Goal: Task Accomplishment & Management: Manage account settings

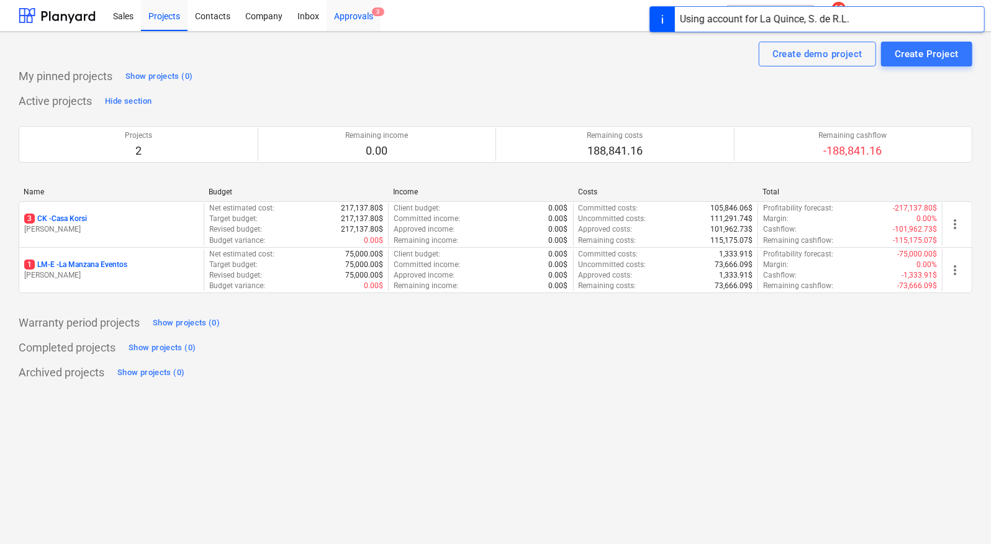
click at [341, 11] on div "Approvals 3" at bounding box center [354, 15] width 54 height 32
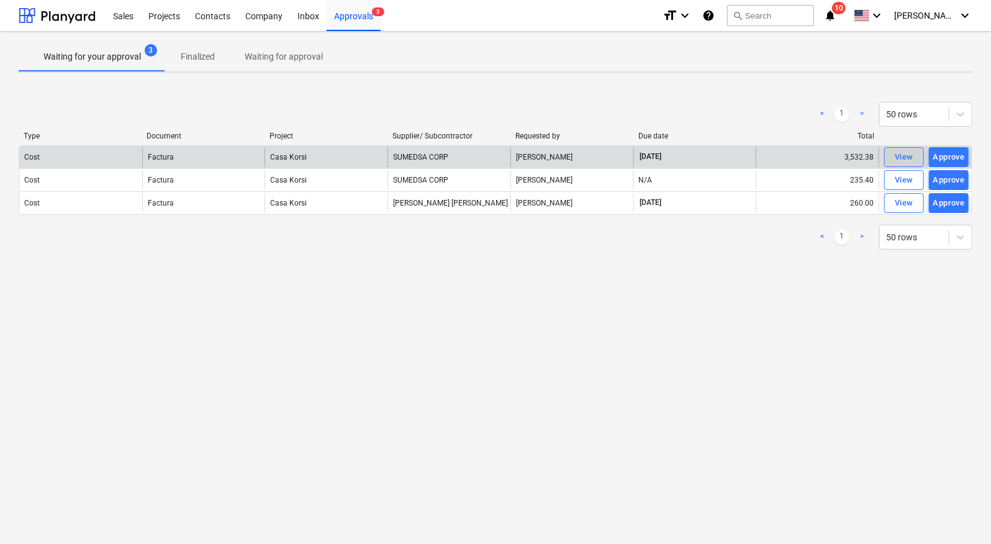
click at [913, 156] on div "View" at bounding box center [904, 157] width 19 height 14
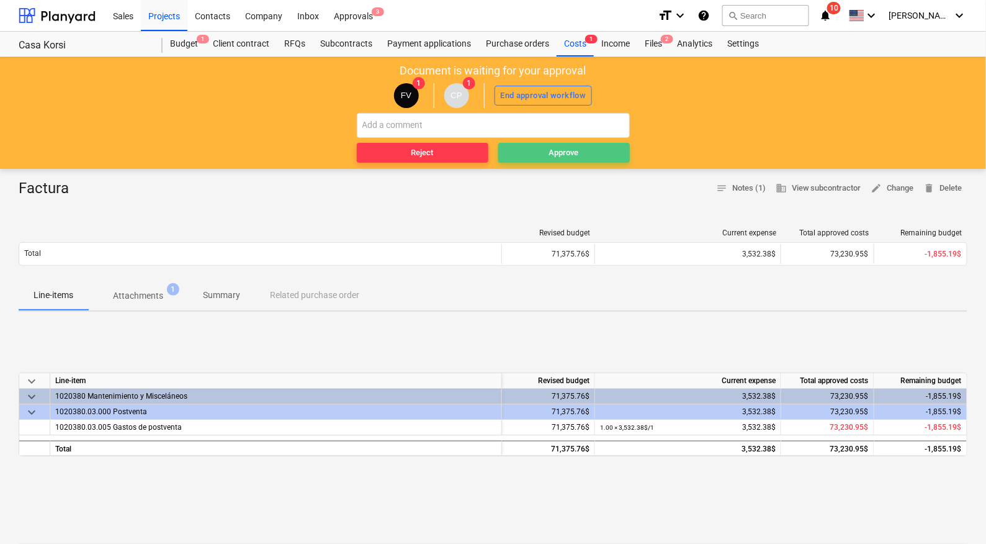
click at [578, 153] on div "Approve" at bounding box center [564, 153] width 30 height 14
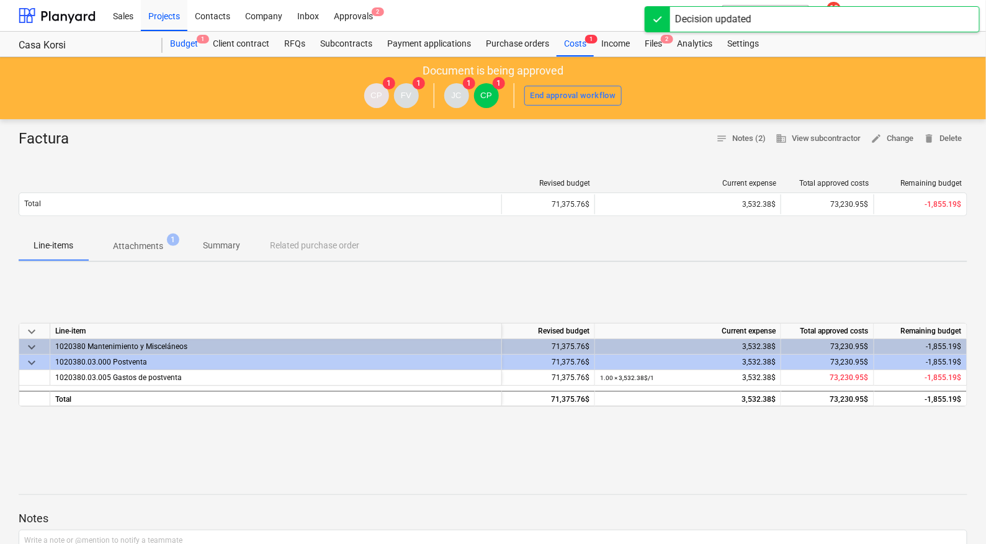
click at [194, 47] on div "Budget 1" at bounding box center [184, 44] width 43 height 25
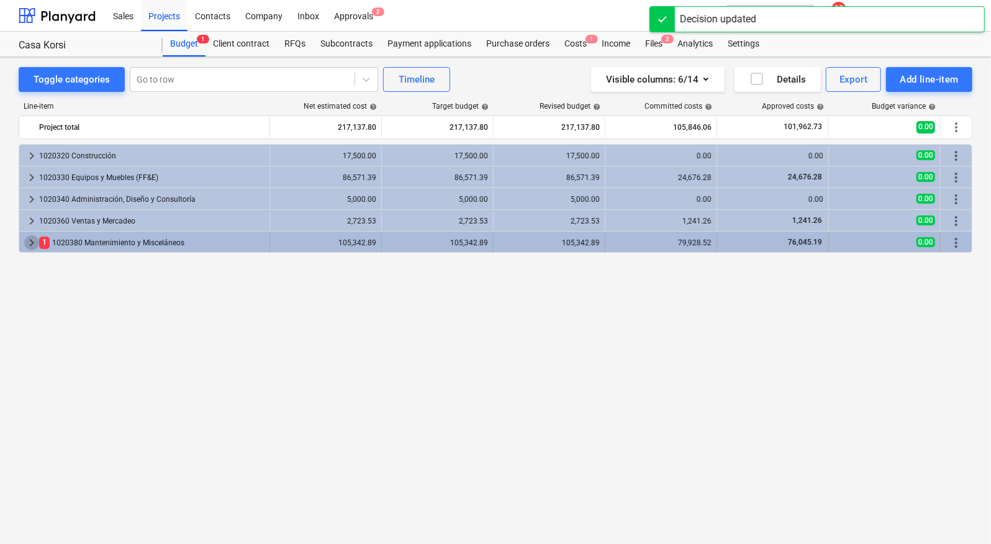
click at [25, 240] on span "keyboard_arrow_right" at bounding box center [31, 242] width 15 height 15
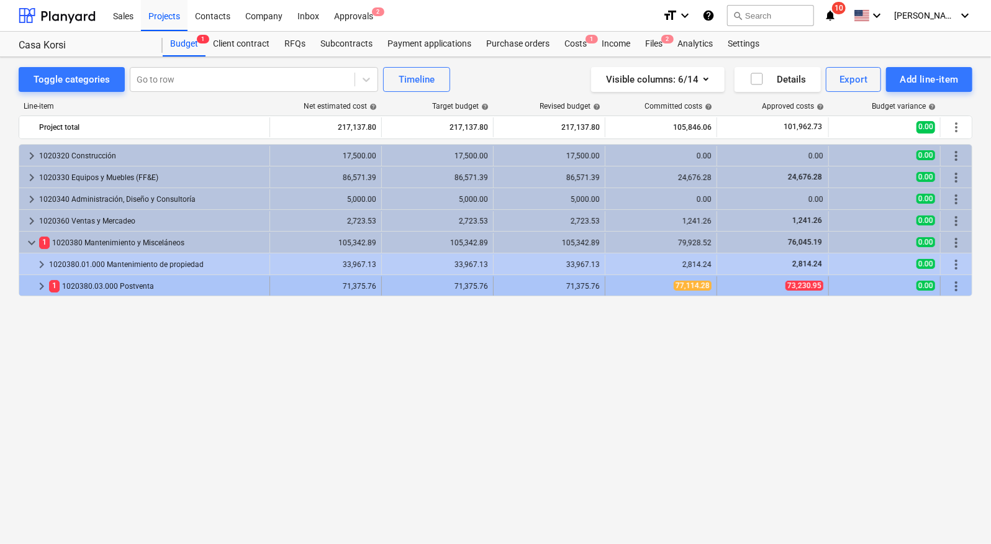
click at [37, 285] on span "keyboard_arrow_right" at bounding box center [41, 286] width 15 height 15
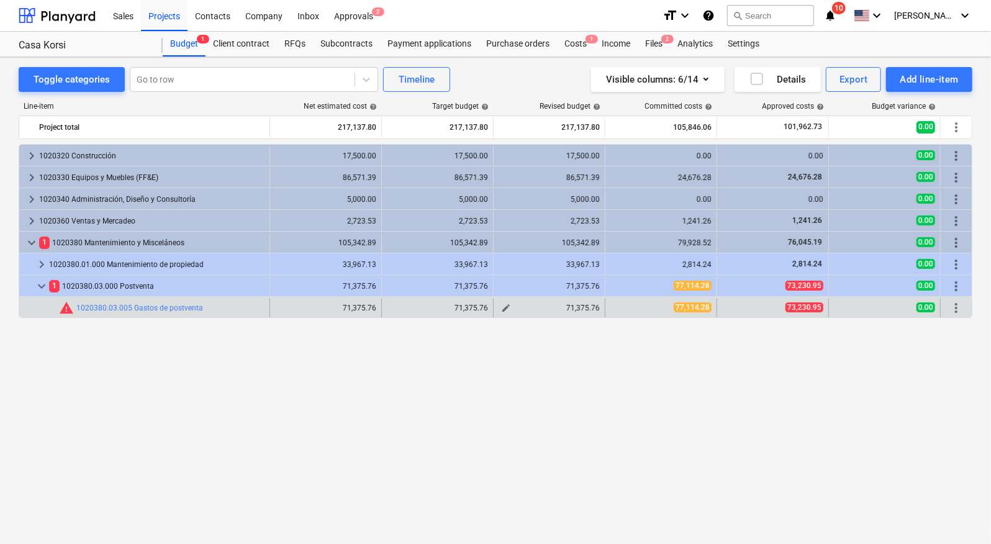
click at [509, 303] on span "edit" at bounding box center [506, 308] width 10 height 10
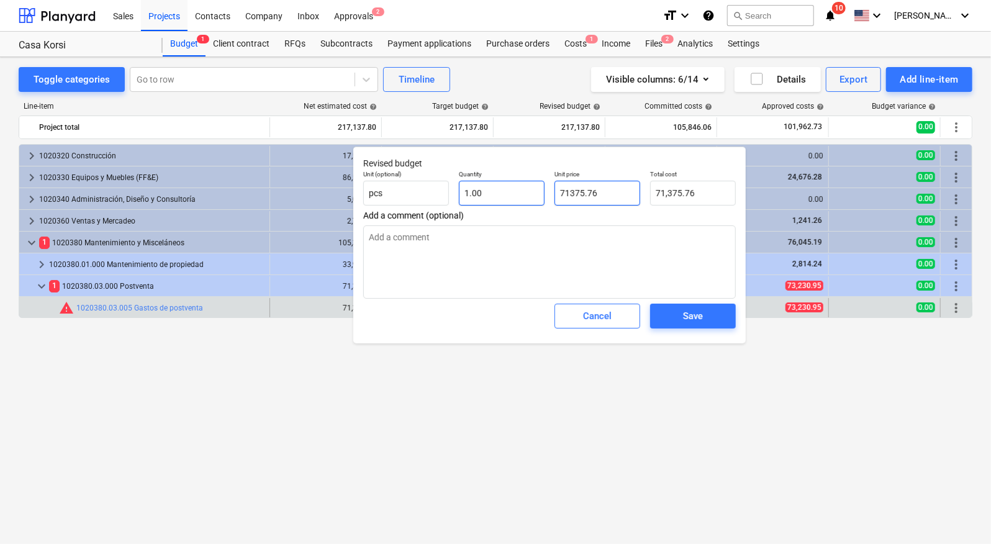
drag, startPoint x: 611, startPoint y: 195, endPoint x: 532, endPoint y: 192, distance: 79.5
click at [529, 192] on div "Unit (optional) pcs Quantity 1.00 Unit price 71375.76 Total cost 71,375.76" at bounding box center [549, 187] width 382 height 45
type input "8"
type textarea "x"
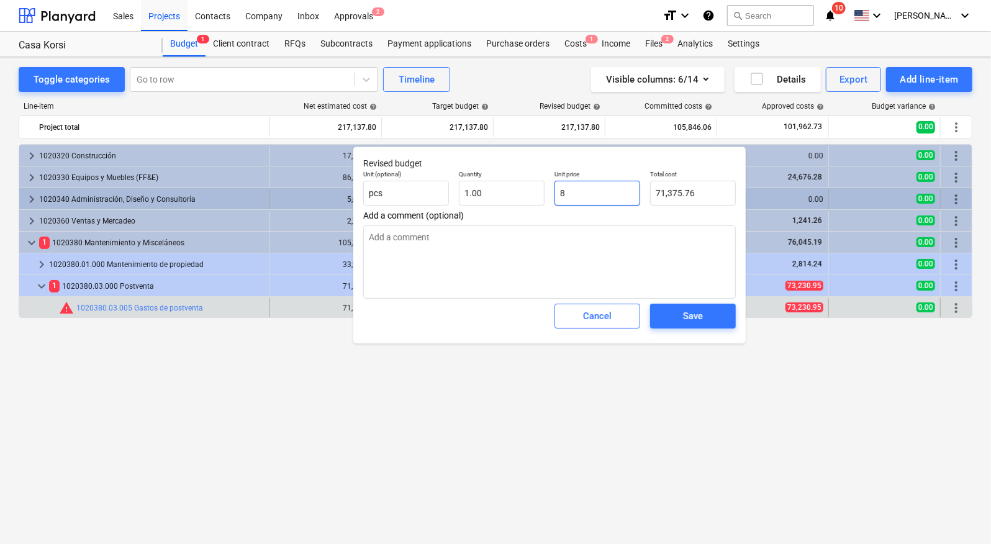
type input "8.00"
type input "80"
type textarea "x"
type input "80.00"
type input "800"
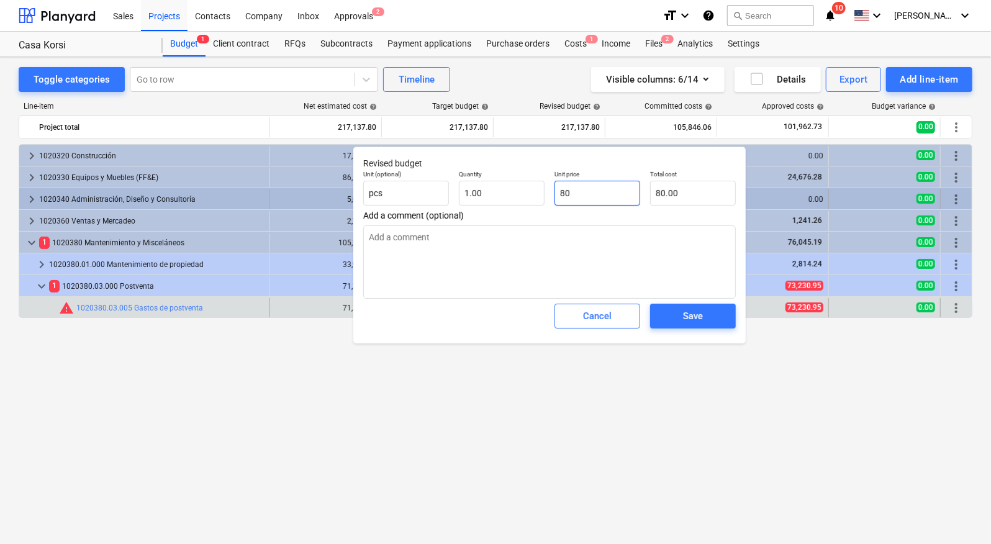
type textarea "x"
type input "800.00"
type input "8000"
type textarea "x"
type input "8,000.00"
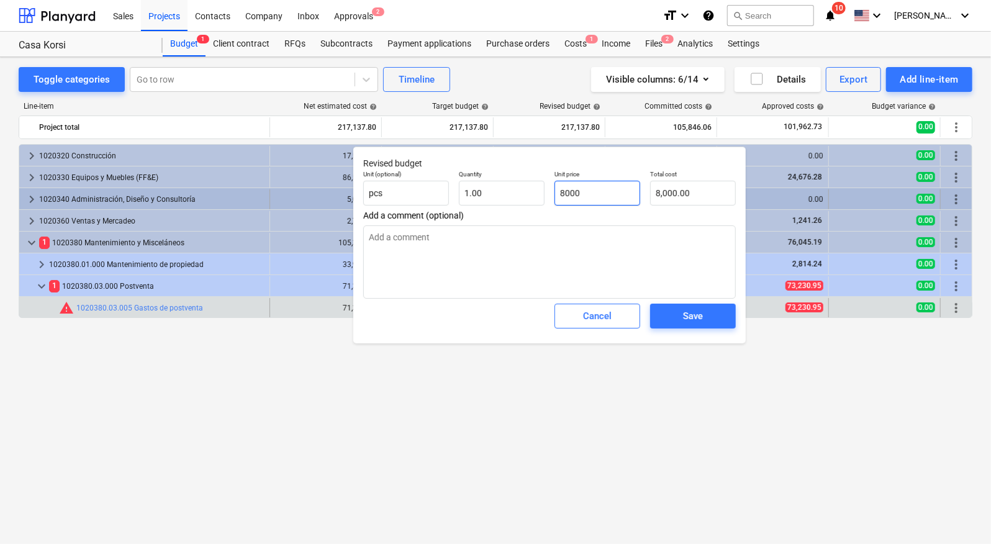
type input "80000"
type textarea "x"
type input "80,000.00"
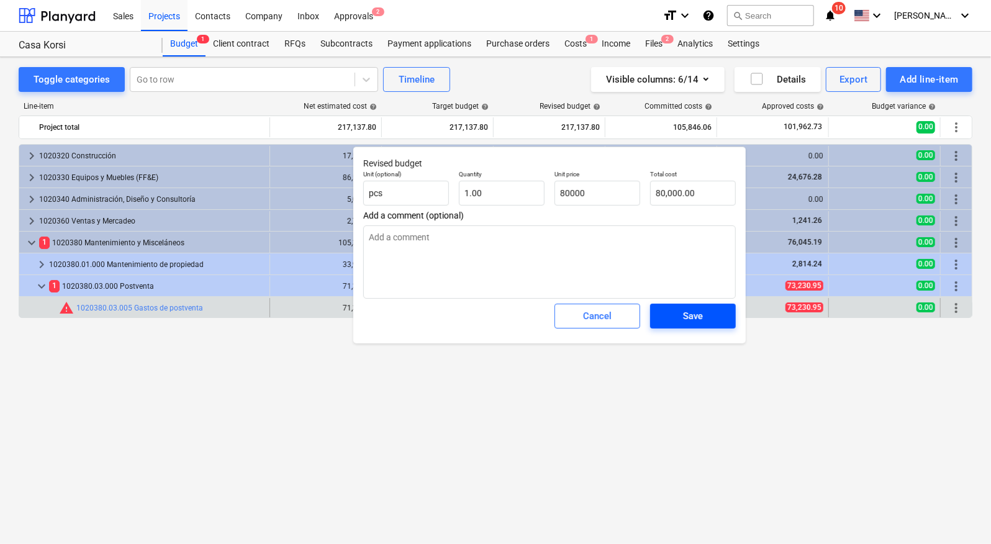
type input "80,000.00"
click at [682, 317] on span "Save" at bounding box center [693, 316] width 56 height 16
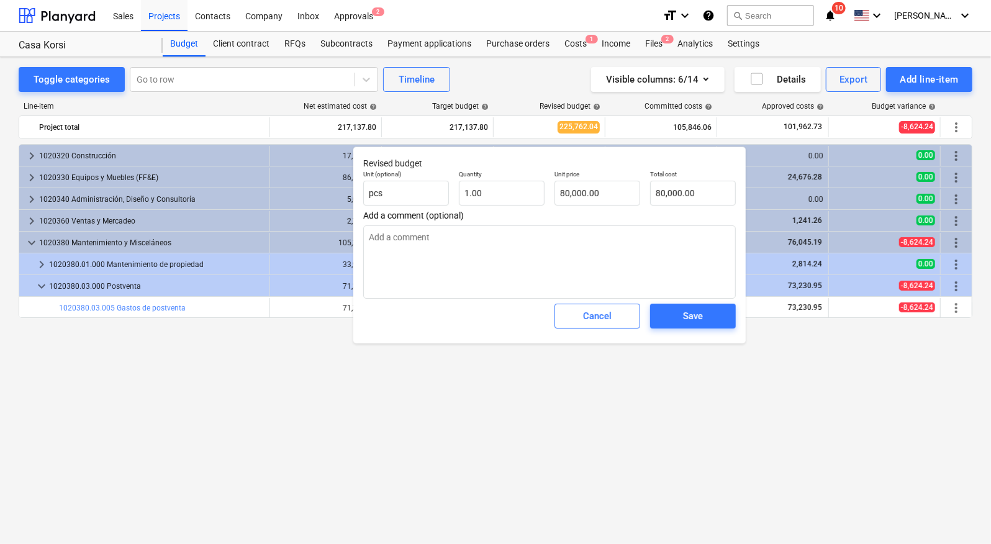
type textarea "x"
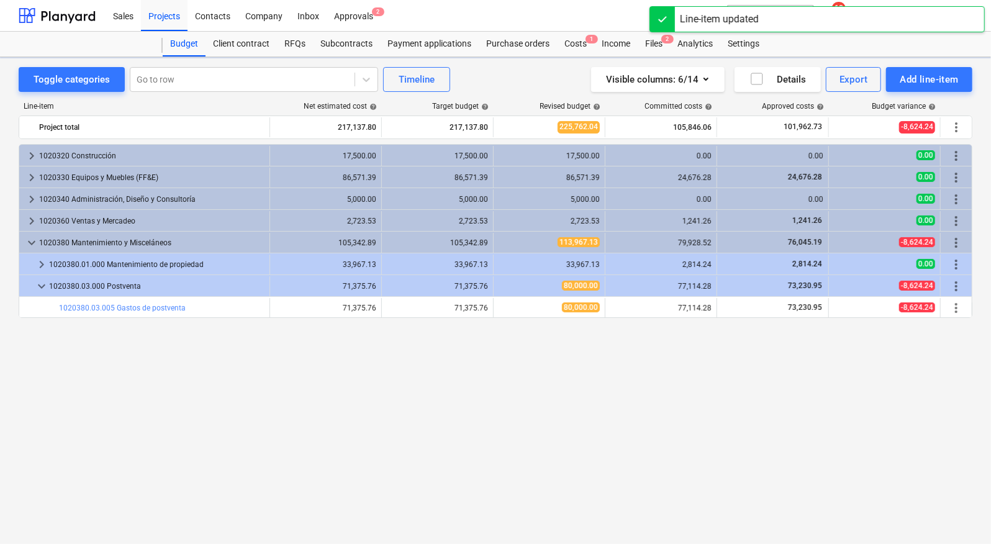
click at [688, 380] on div "keyboard_arrow_right 1020320 Construcción 17,500.00 17,500.00 17,500.00 0.00 0.…" at bounding box center [496, 318] width 954 height 349
click at [361, 4] on div "Approvals 2" at bounding box center [354, 15] width 54 height 32
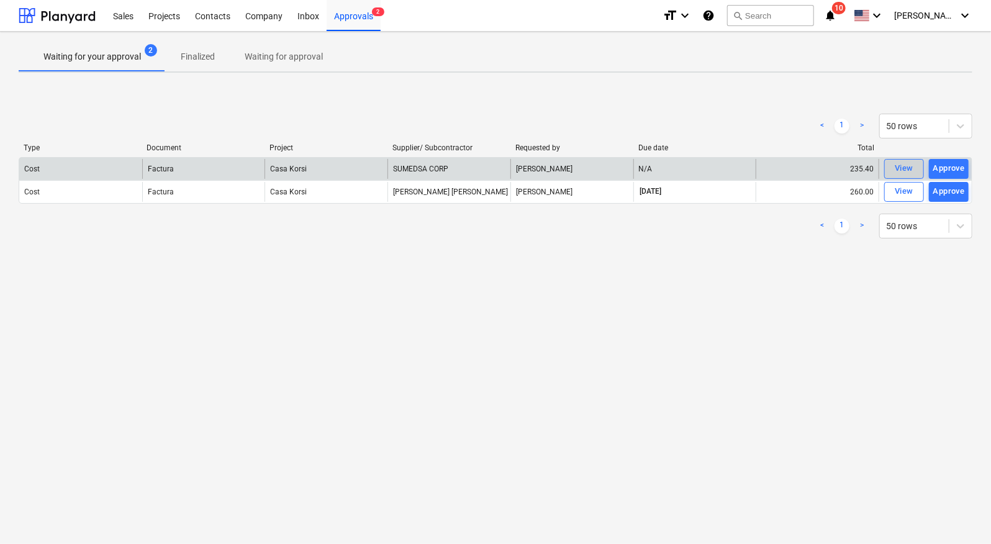
click at [895, 168] on div "View" at bounding box center [904, 168] width 19 height 14
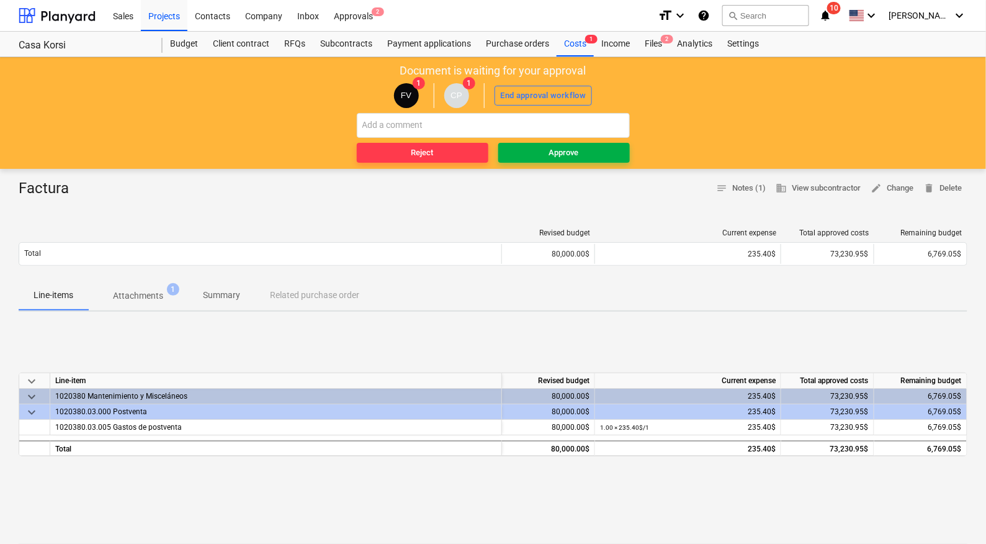
click at [564, 155] on div "Approve" at bounding box center [564, 153] width 30 height 14
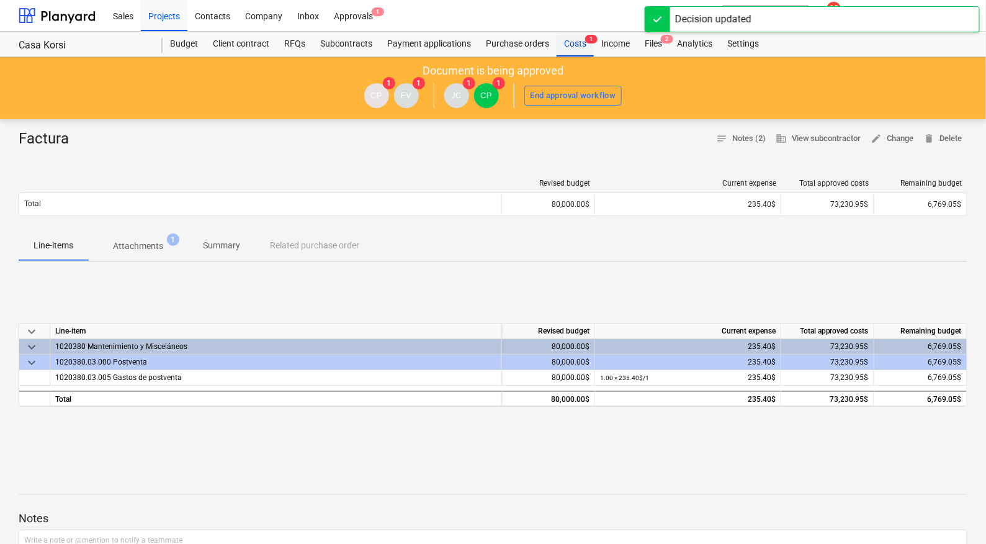
click at [571, 50] on div "Costs 1" at bounding box center [575, 44] width 37 height 25
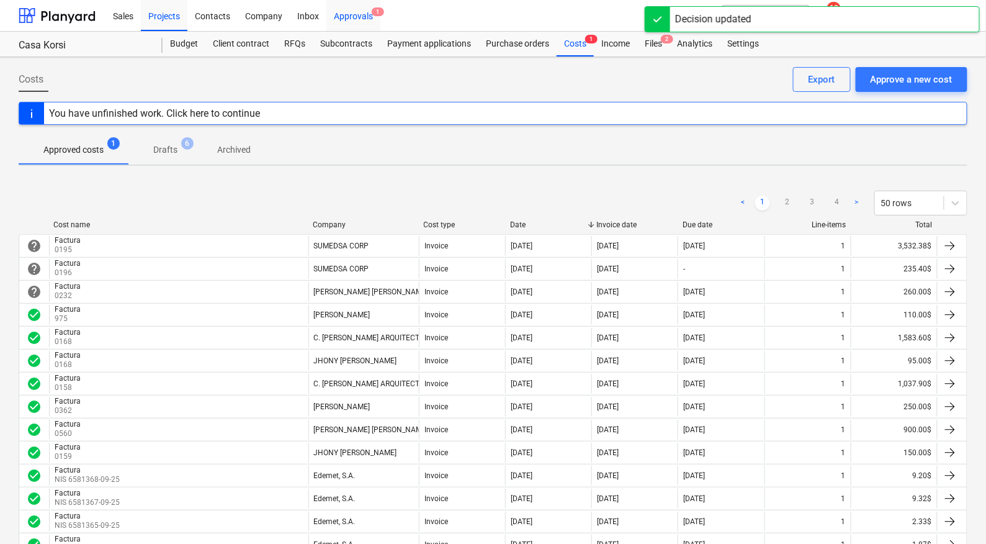
click at [364, 17] on div "Approvals 1" at bounding box center [354, 15] width 54 height 32
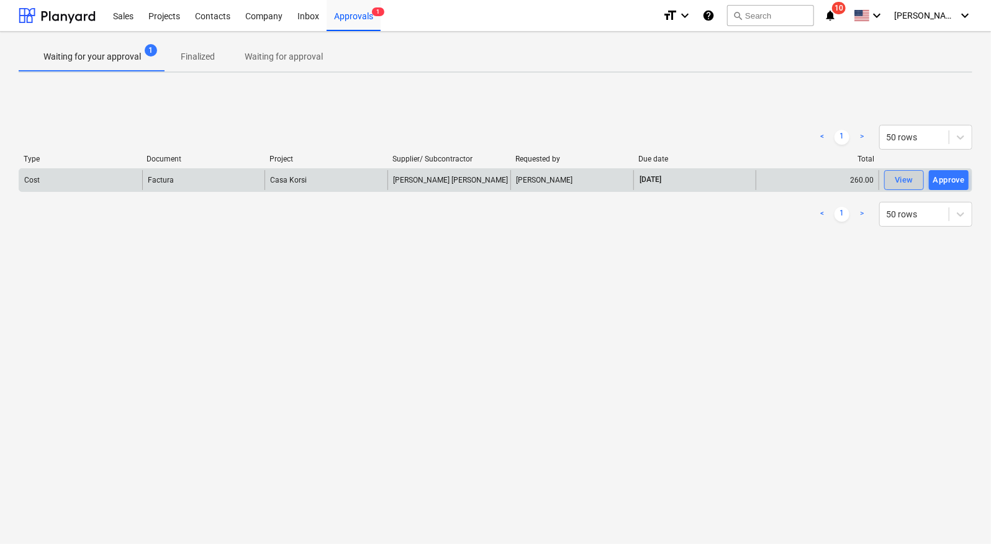
click at [906, 182] on div "View" at bounding box center [904, 180] width 19 height 14
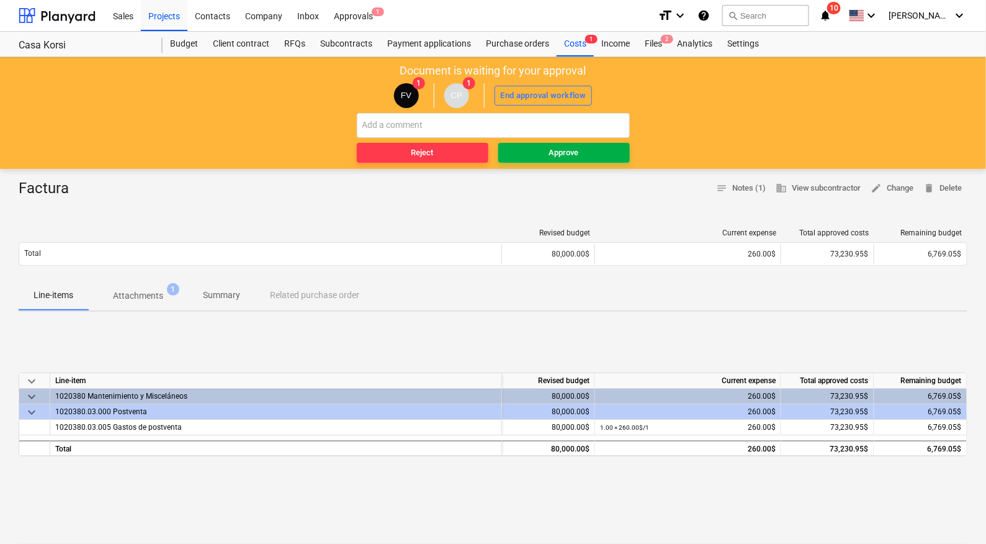
click at [559, 151] on div "Approve" at bounding box center [564, 153] width 30 height 14
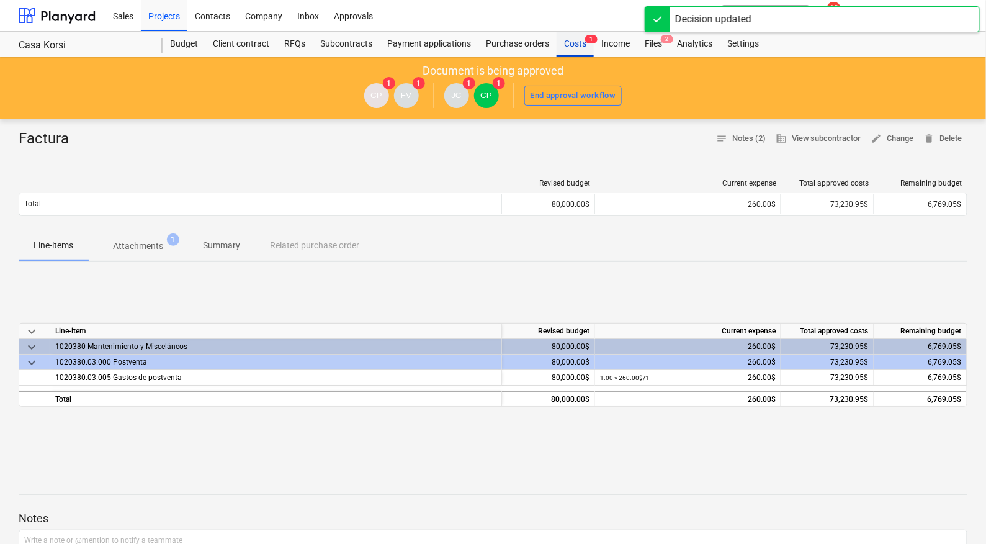
click at [574, 42] on div "Costs 1" at bounding box center [575, 44] width 37 height 25
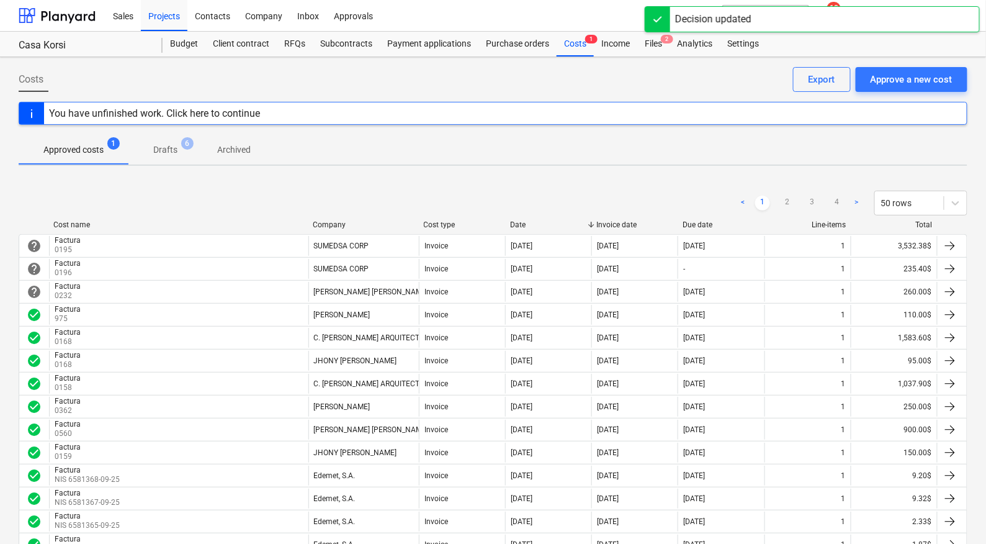
click at [171, 147] on p "Drafts" at bounding box center [165, 149] width 24 height 13
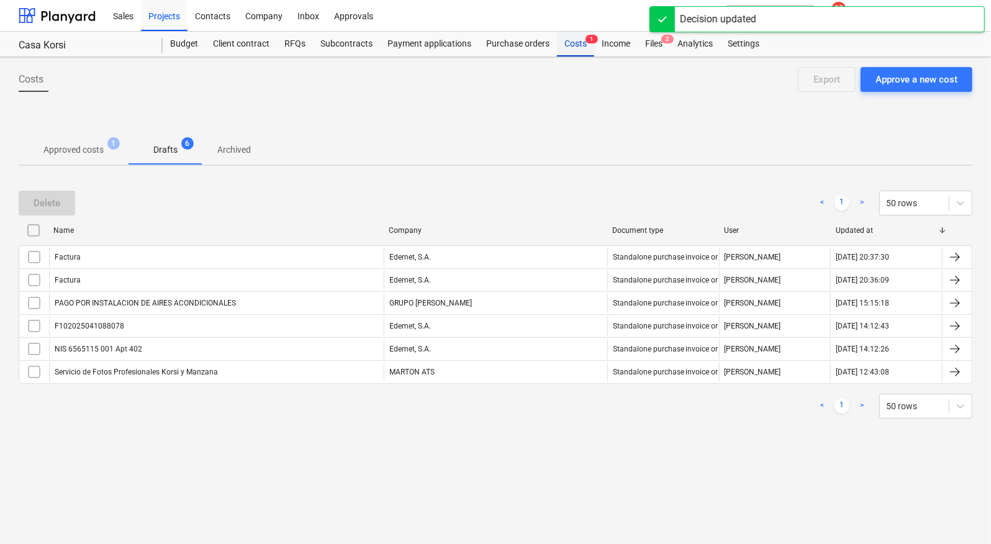
click at [646, 45] on div "Files 2" at bounding box center [654, 44] width 32 height 25
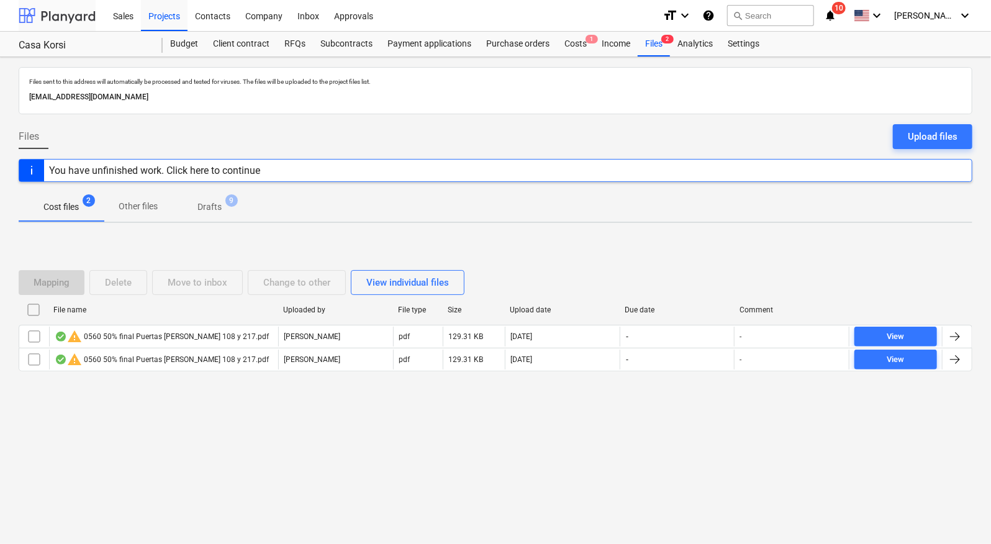
click at [83, 17] on div at bounding box center [57, 15] width 77 height 31
